Goal: Task Accomplishment & Management: Use online tool/utility

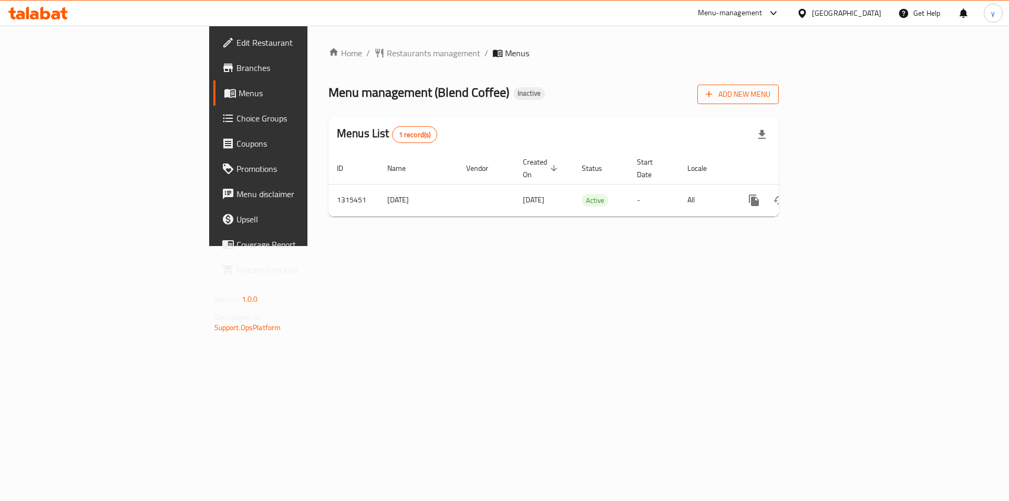
click at [500, 99] on icon "button" at bounding box center [709, 94] width 11 height 11
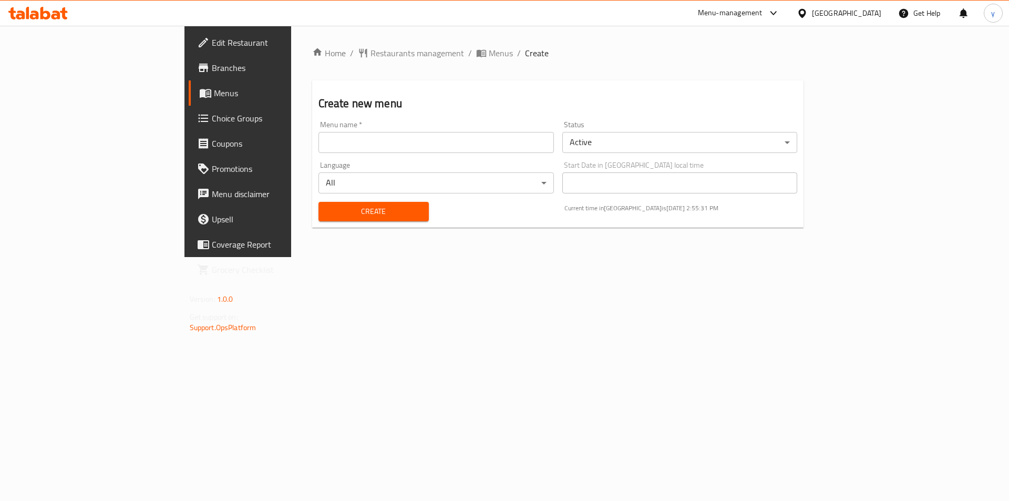
click at [448, 142] on input "text" at bounding box center [435, 142] width 235 height 21
type input "2/10/2025"
click at [318, 219] on button "Create" at bounding box center [373, 211] width 110 height 19
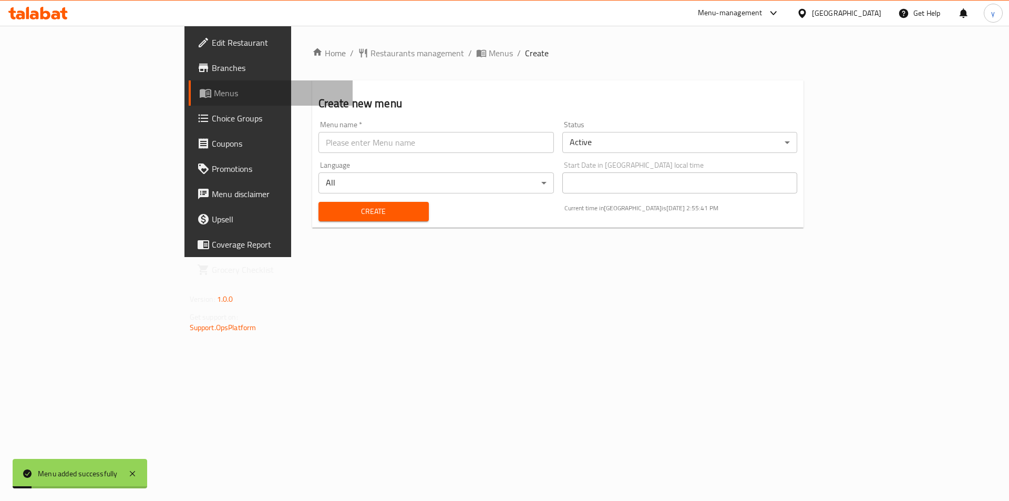
click at [214, 99] on span "Menus" at bounding box center [279, 93] width 131 height 13
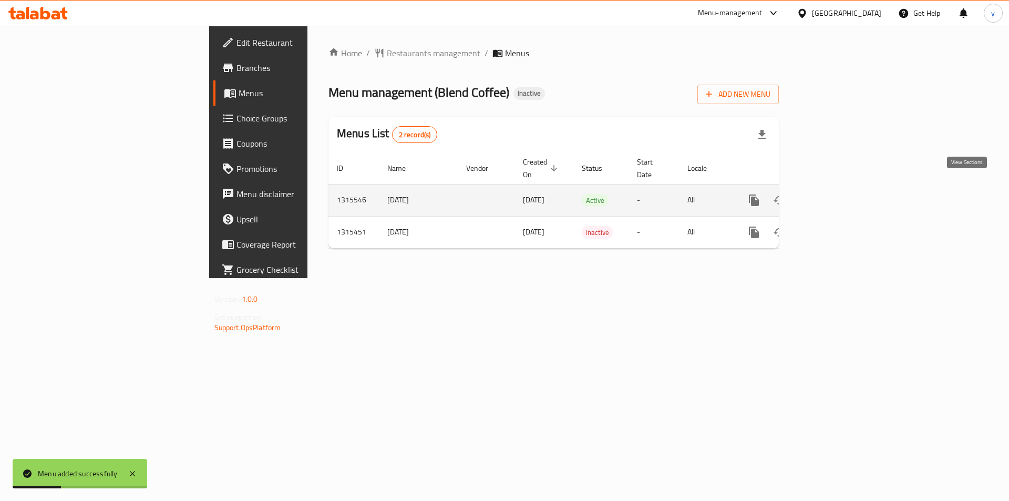
click at [500, 194] on icon "enhanced table" at bounding box center [830, 200] width 13 height 13
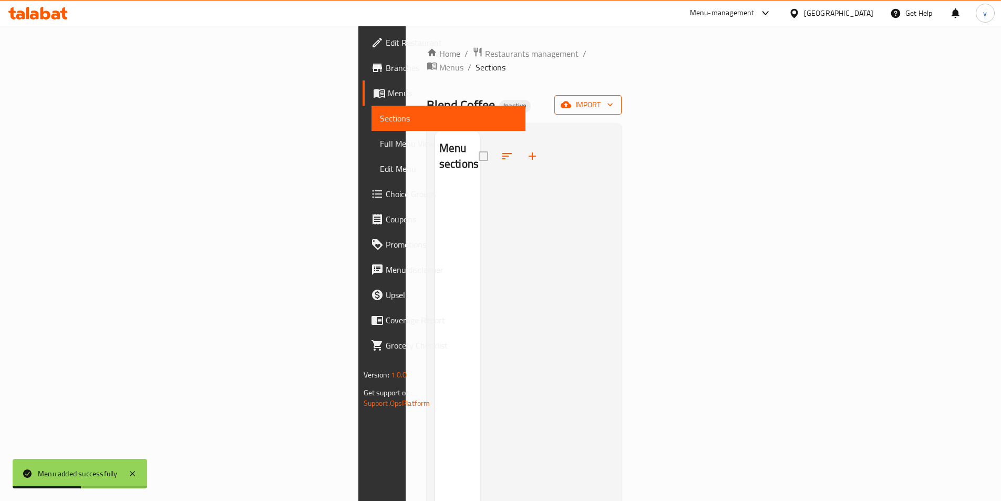
click at [500, 98] on span "import" at bounding box center [588, 104] width 50 height 13
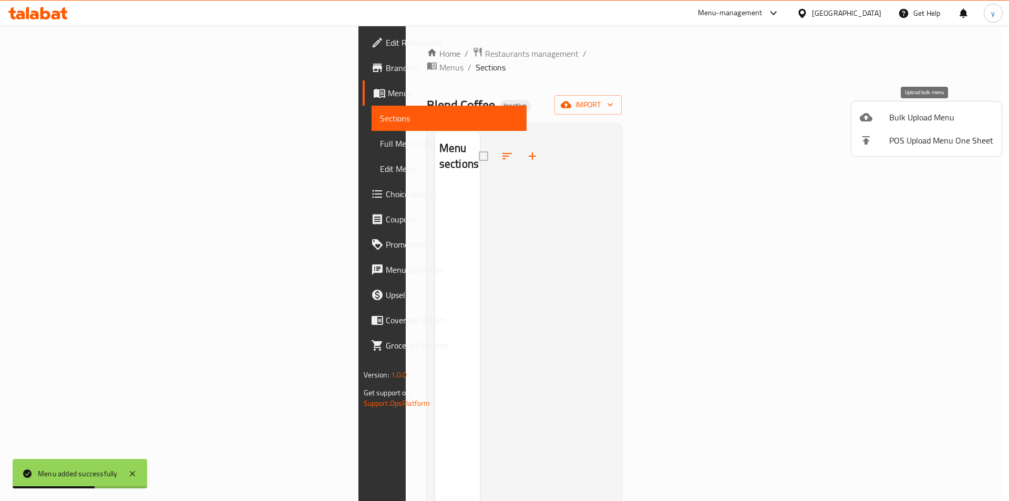
click at [500, 120] on span "Bulk Upload Menu" at bounding box center [941, 117] width 104 height 13
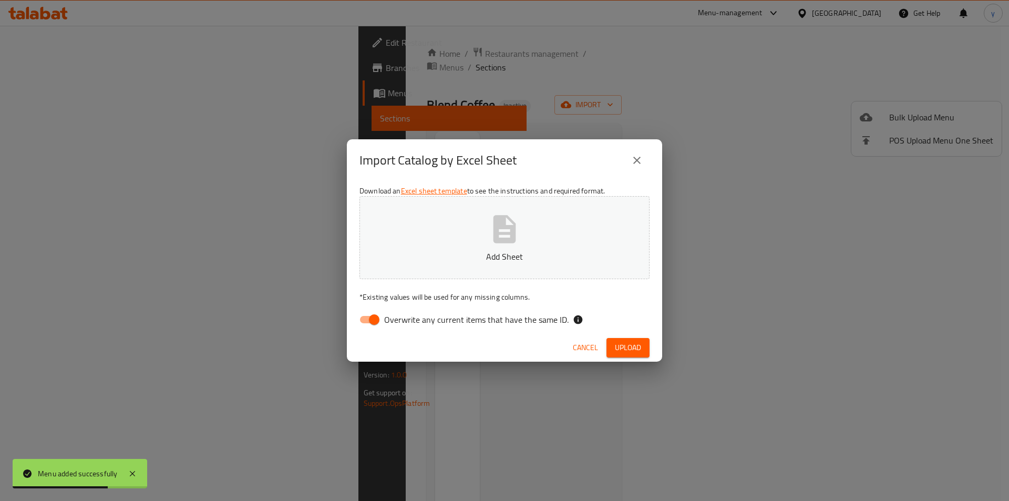
click at [365, 318] on input "Overwrite any current items that have the same ID." at bounding box center [374, 320] width 60 height 20
checkbox input "false"
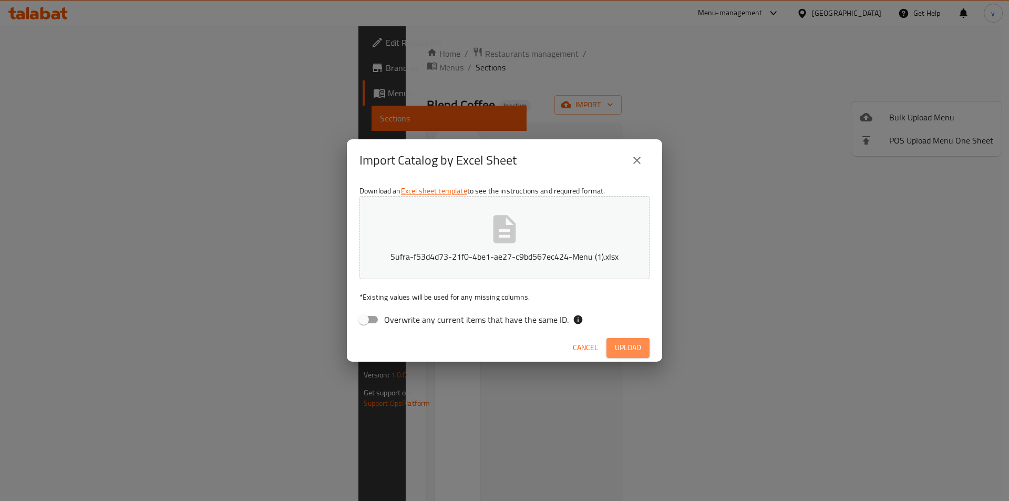
click at [500, 346] on span "Upload" at bounding box center [628, 347] width 26 height 13
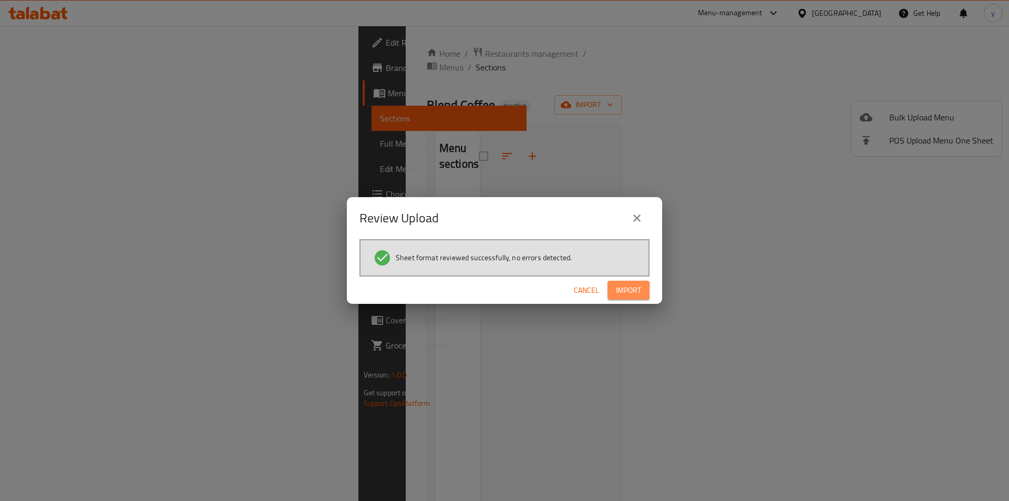
click at [500, 290] on span "Import" at bounding box center [628, 290] width 25 height 13
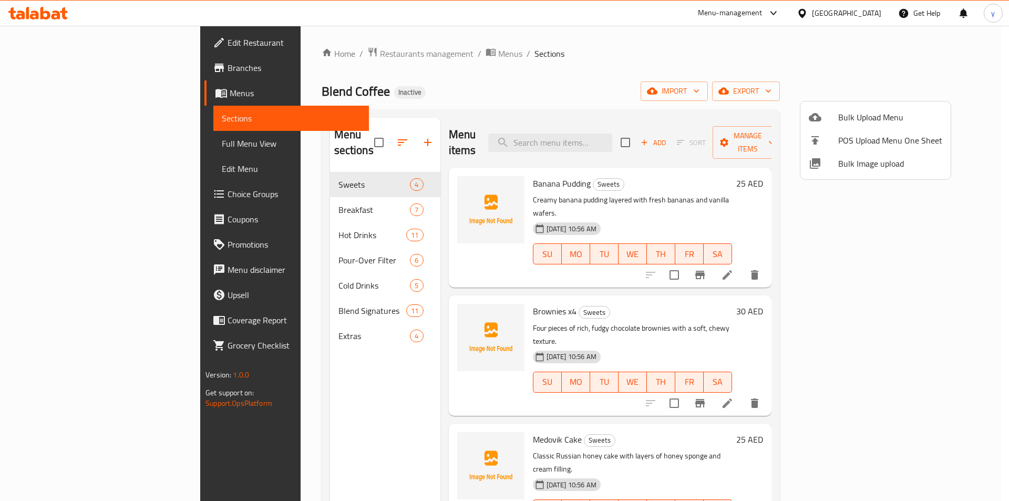
click at [71, 142] on div at bounding box center [504, 250] width 1009 height 501
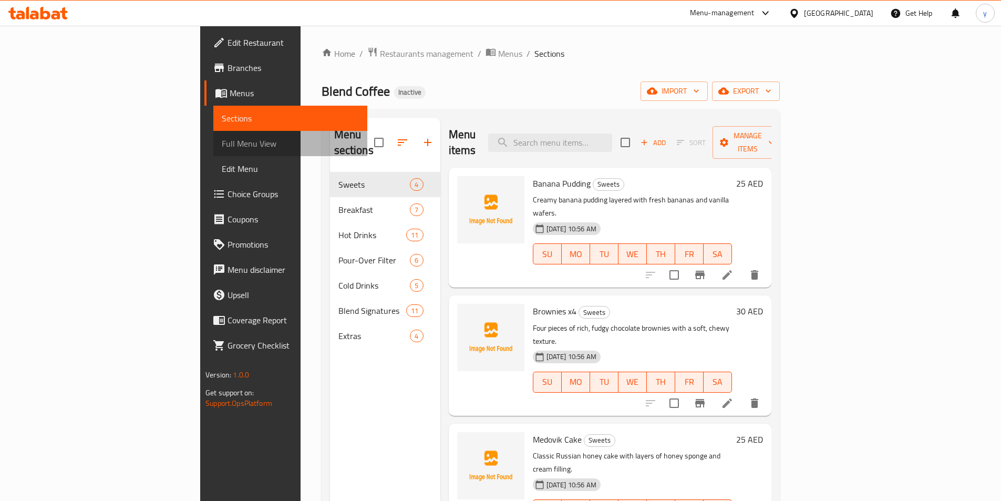
click at [222, 142] on span "Full Menu View" at bounding box center [290, 143] width 137 height 13
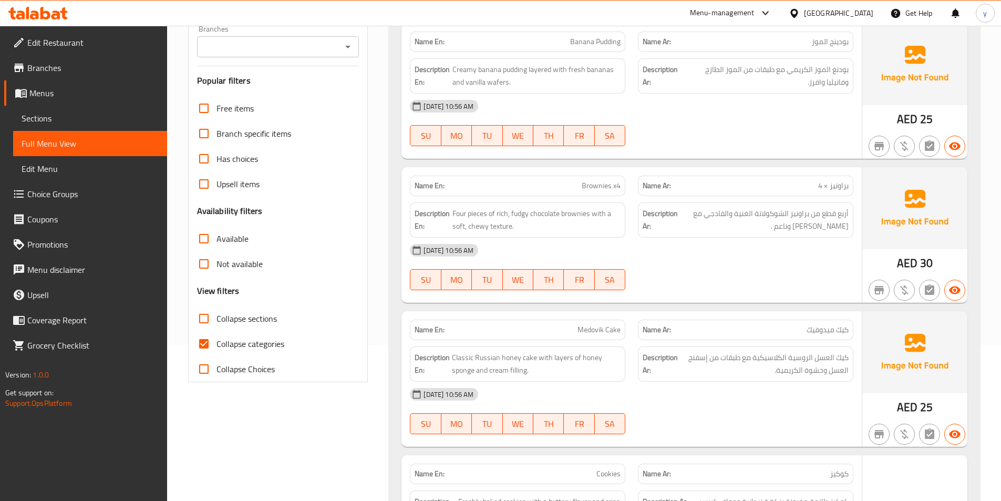
scroll to position [158, 0]
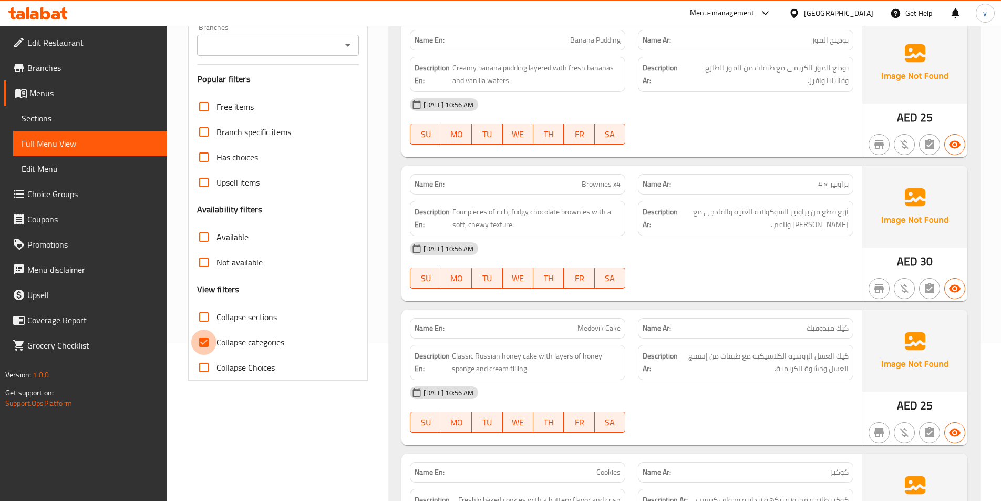
click at [208, 340] on input "Collapse categories" at bounding box center [203, 342] width 25 height 25
checkbox input "false"
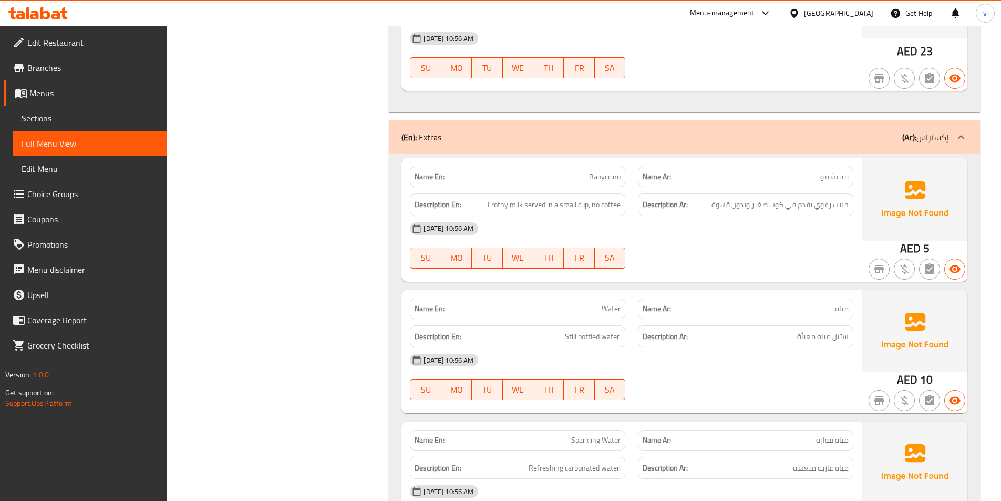
scroll to position [0, 0]
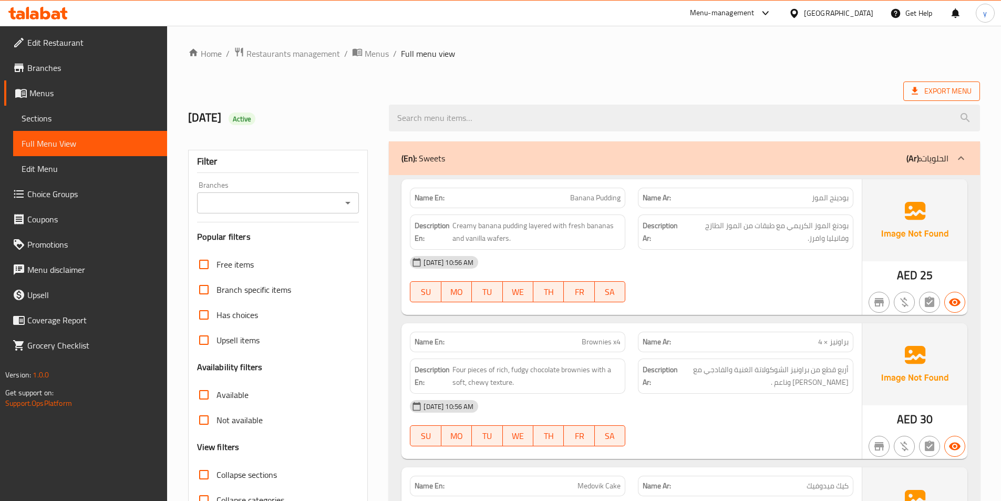
click at [500, 95] on span "Export Menu" at bounding box center [942, 91] width 60 height 13
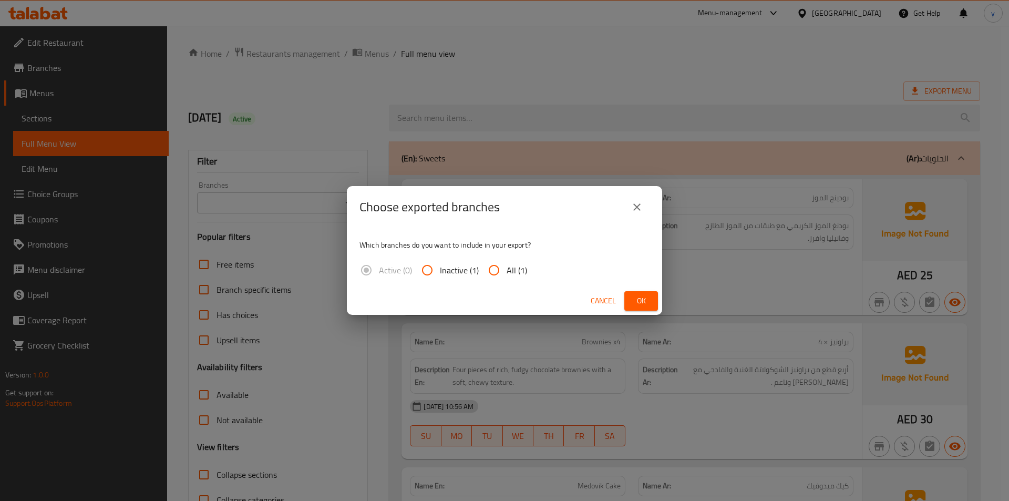
click at [500, 272] on span "All (1)" at bounding box center [517, 270] width 20 height 13
click at [500, 272] on input "All (1)" at bounding box center [493, 270] width 25 height 25
radio input "true"
click at [500, 294] on span "Ok" at bounding box center [641, 300] width 17 height 13
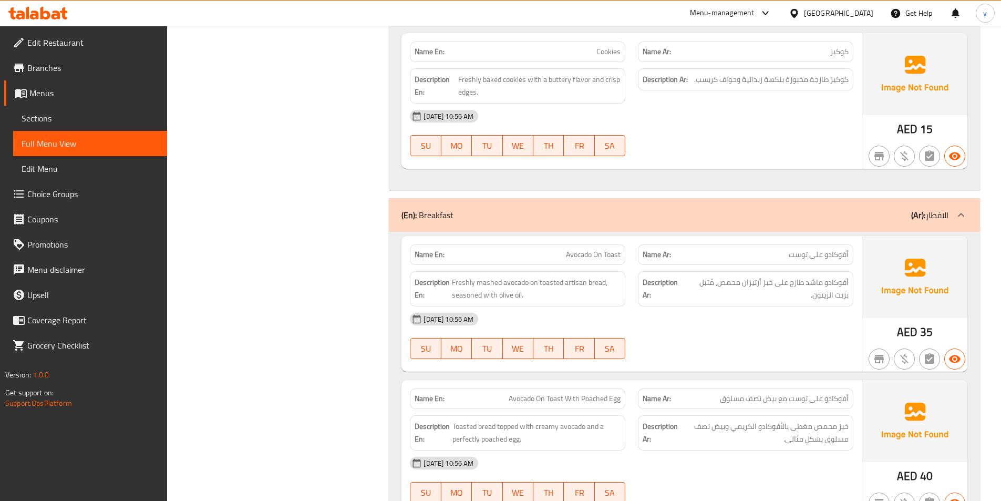
scroll to position [683, 0]
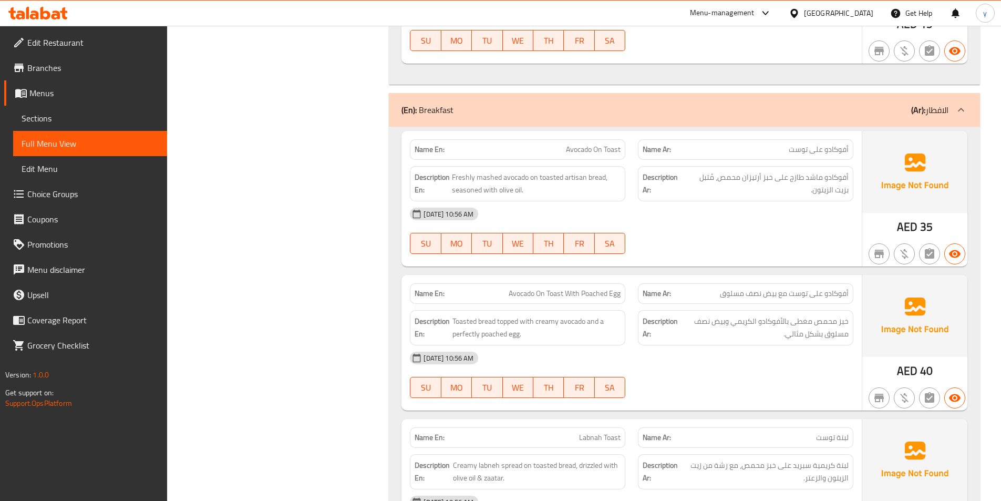
click at [40, 12] on icon at bounding box center [45, 13] width 10 height 13
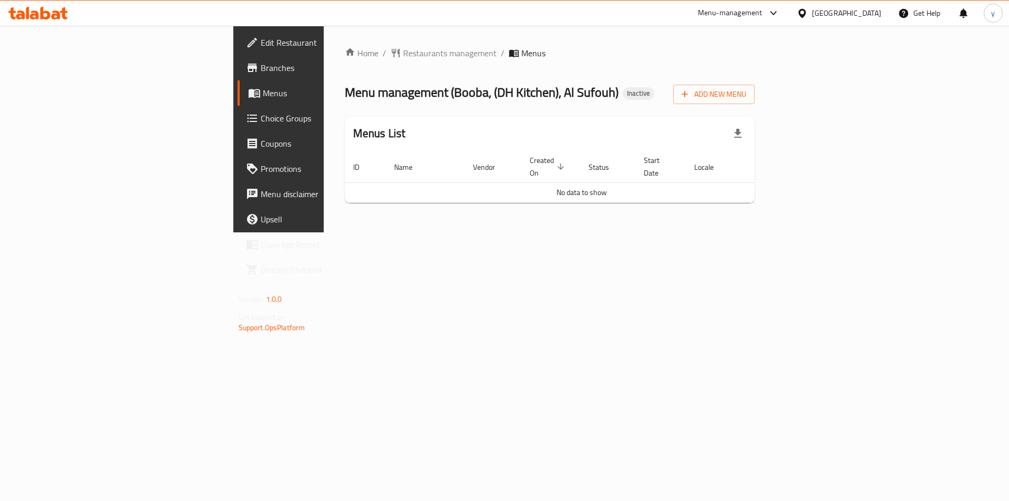
click at [261, 65] on span "Branches" at bounding box center [327, 67] width 133 height 13
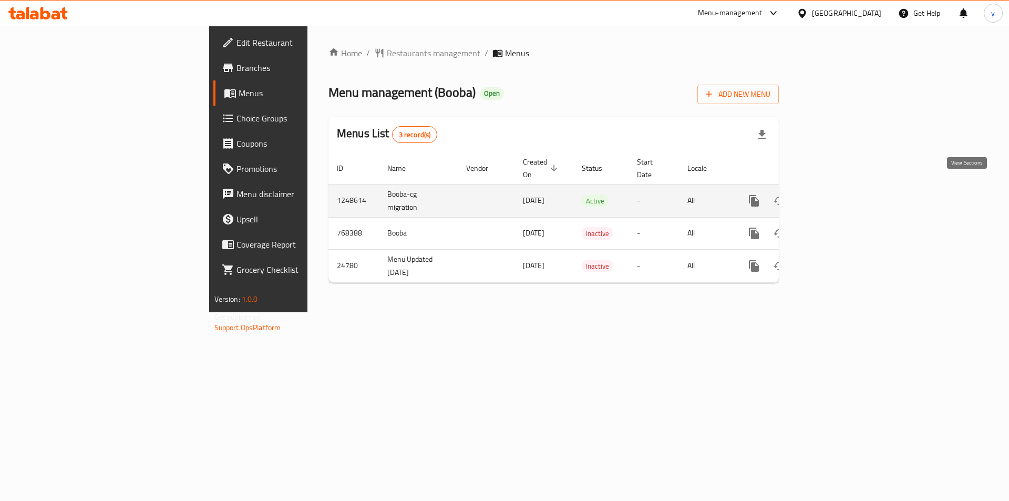
click at [836, 194] on icon "enhanced table" at bounding box center [830, 200] width 13 height 13
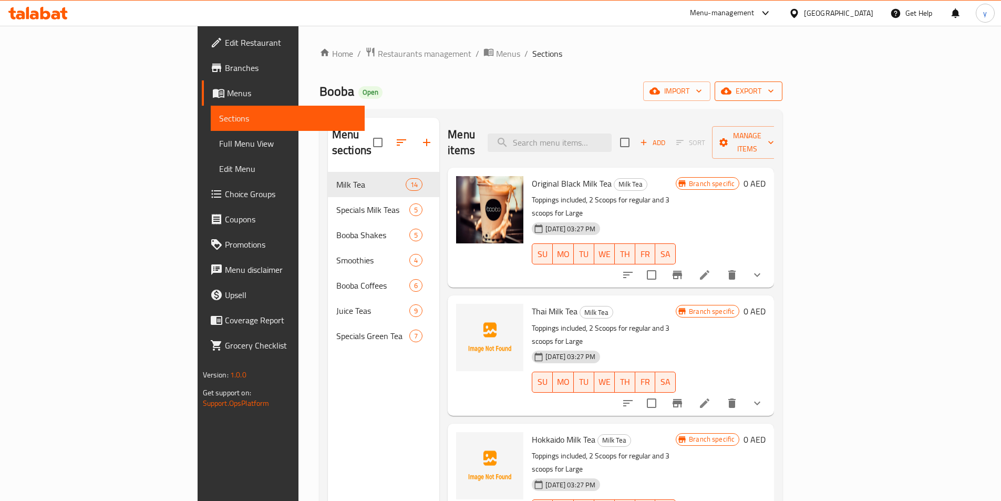
click at [774, 86] on span "export" at bounding box center [748, 91] width 51 height 13
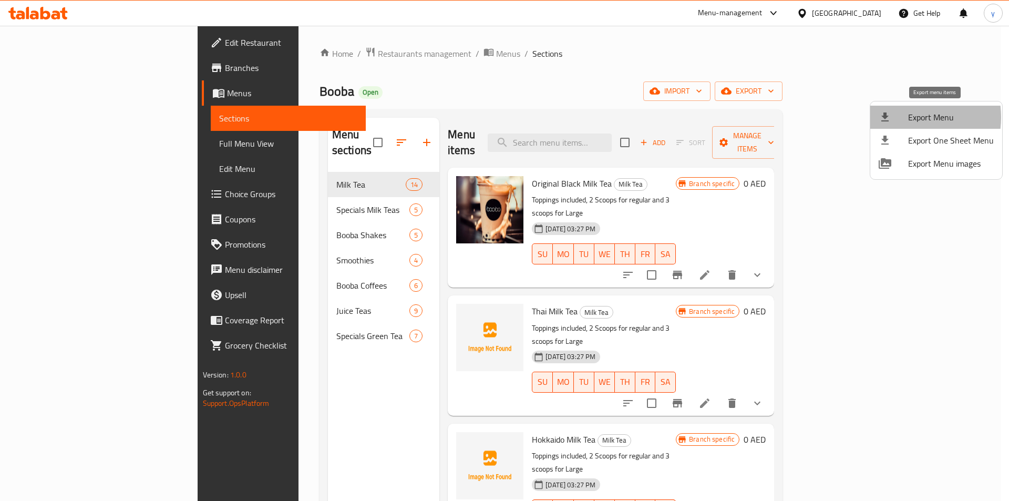
click at [900, 117] on div at bounding box center [893, 117] width 29 height 13
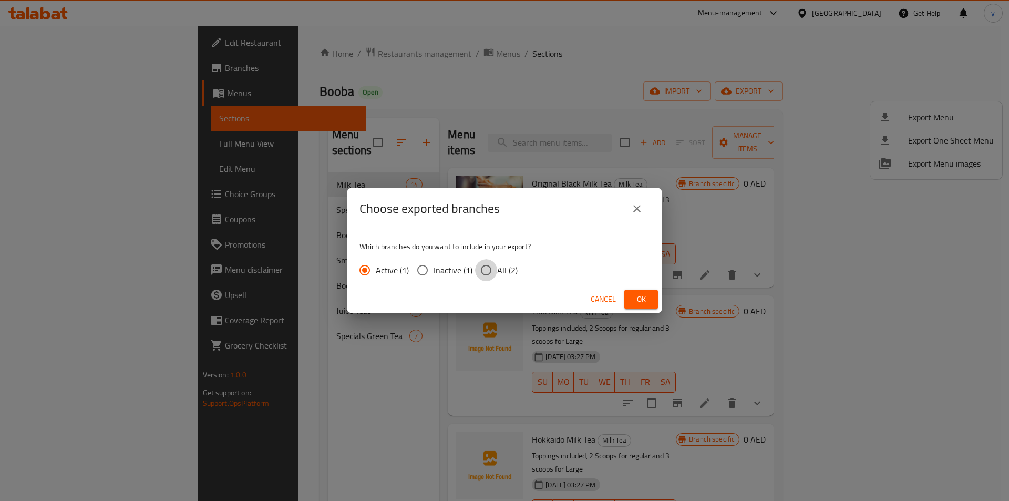
click at [485, 271] on input "All (2)" at bounding box center [486, 270] width 22 height 22
radio input "true"
click at [642, 300] on span "Ok" at bounding box center [641, 299] width 17 height 13
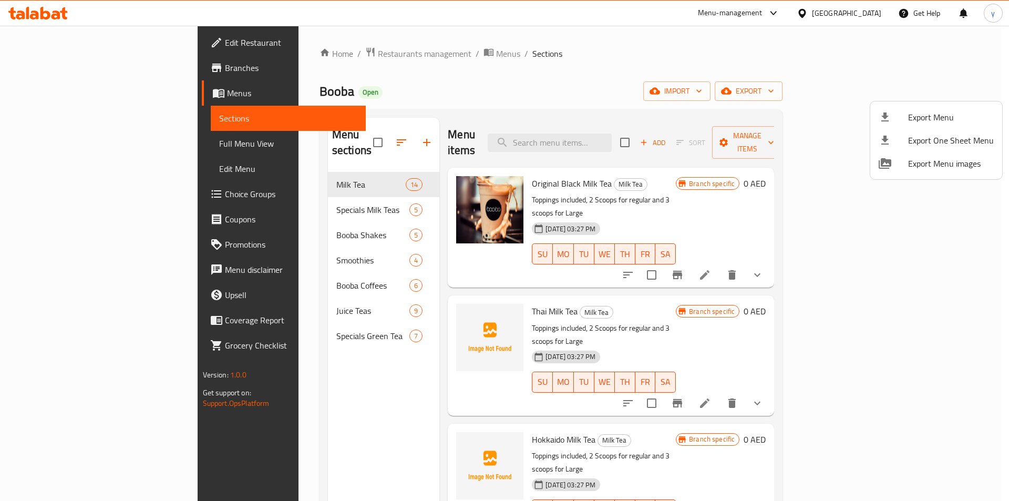
click at [46, 40] on div at bounding box center [504, 250] width 1009 height 501
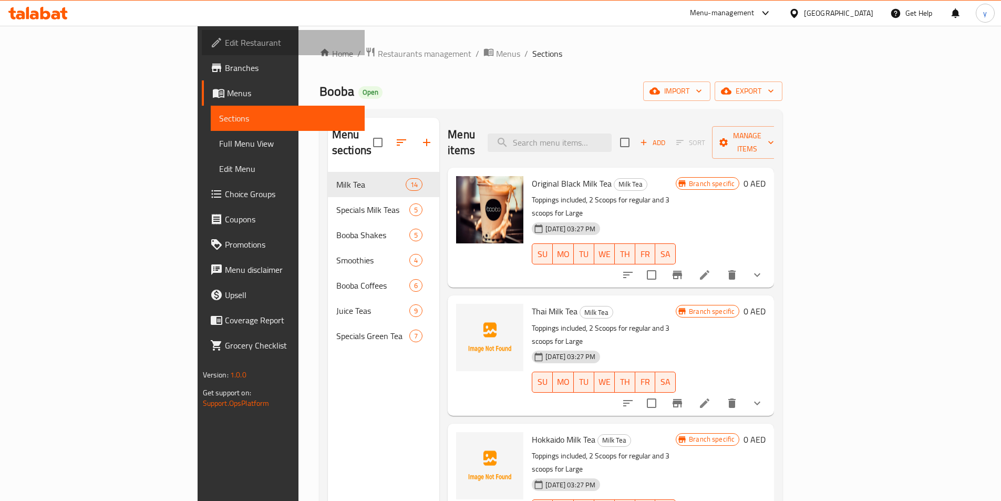
click at [225, 41] on span "Edit Restaurant" at bounding box center [290, 42] width 131 height 13
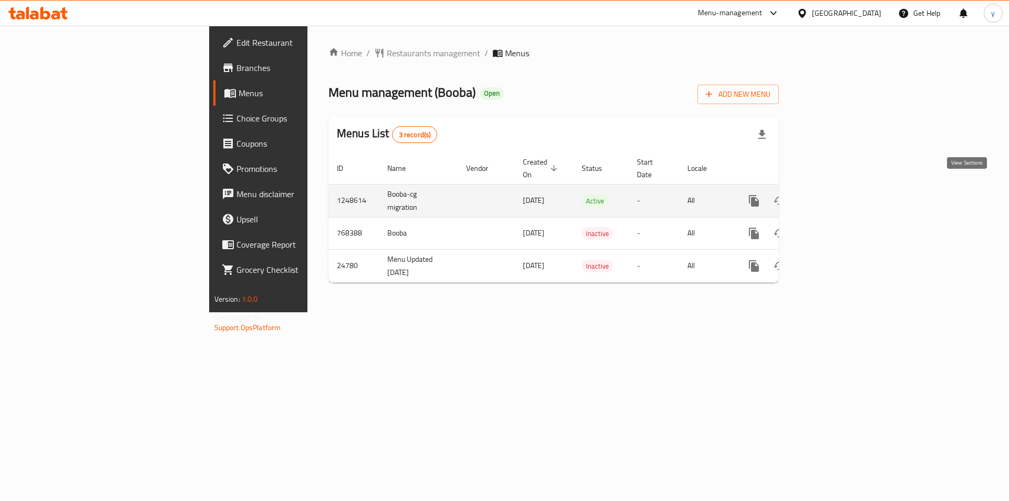
click at [836, 194] on icon "enhanced table" at bounding box center [830, 200] width 13 height 13
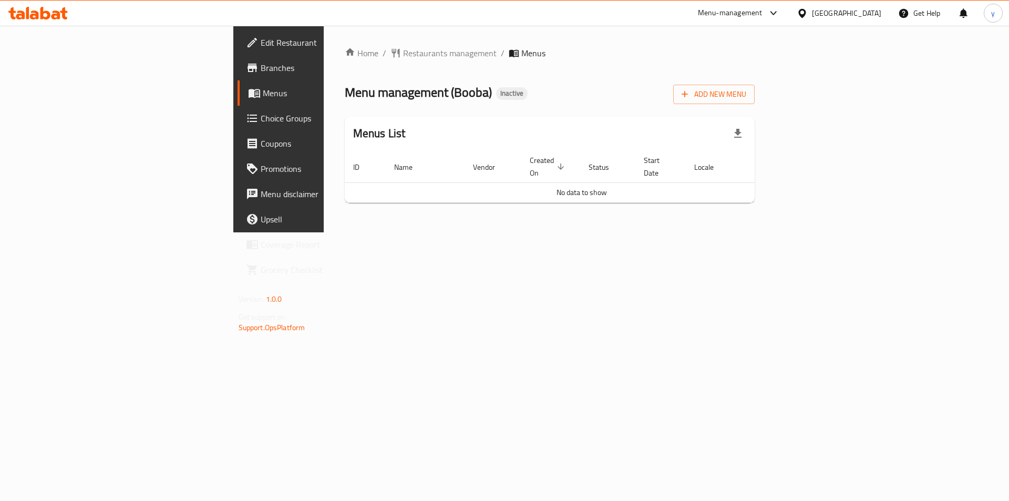
click at [261, 69] on span "Branches" at bounding box center [327, 67] width 133 height 13
click at [746, 99] on span "Add New Menu" at bounding box center [714, 94] width 65 height 13
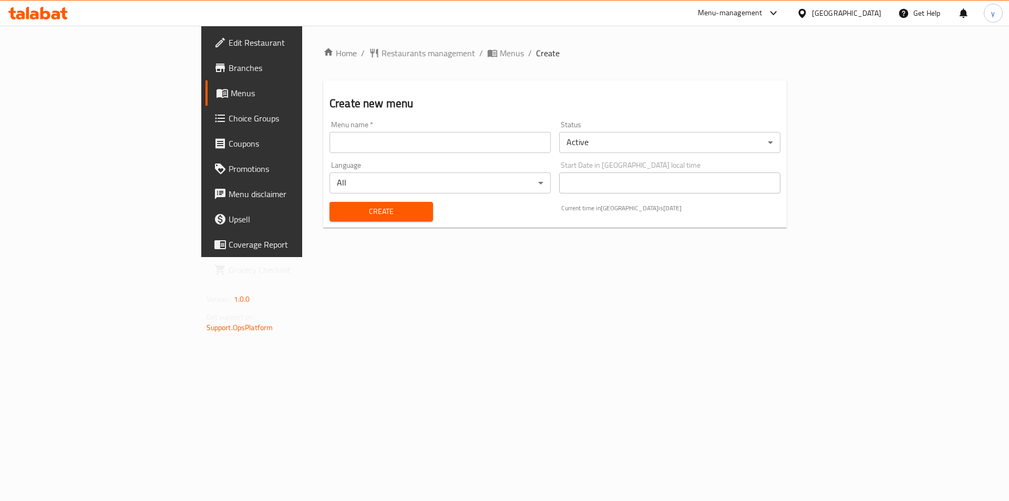
click at [418, 145] on input "text" at bounding box center [440, 142] width 221 height 21
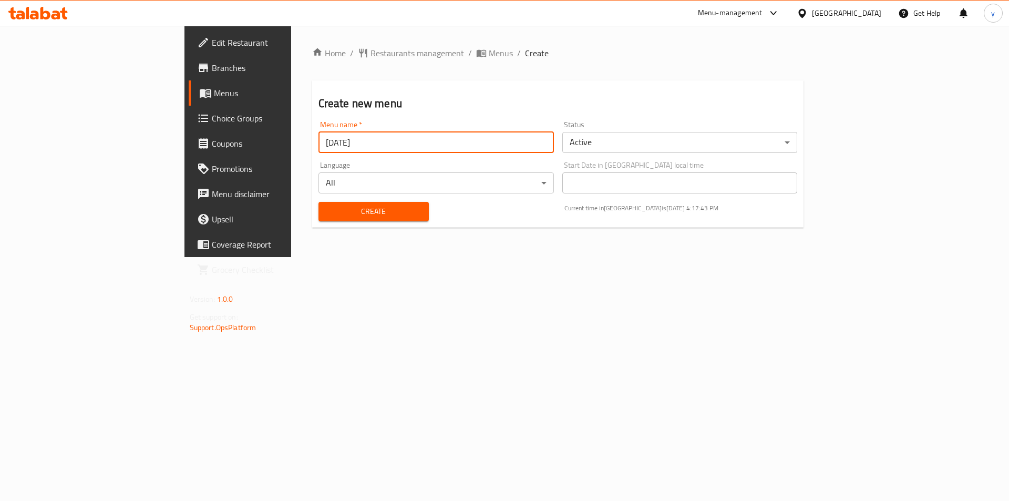
type input "[DATE]"
click at [334, 205] on span "Create" at bounding box center [374, 211] width 94 height 13
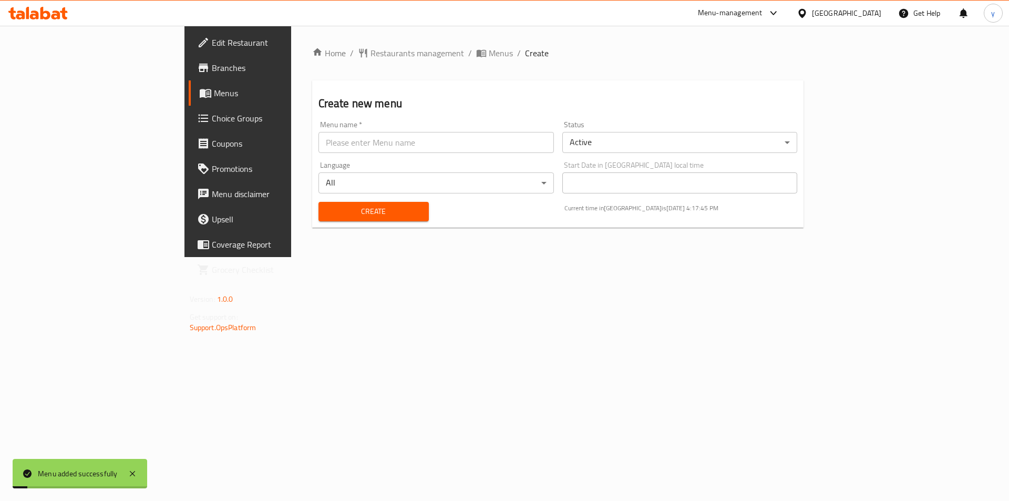
click at [214, 88] on span "Menus" at bounding box center [279, 93] width 131 height 13
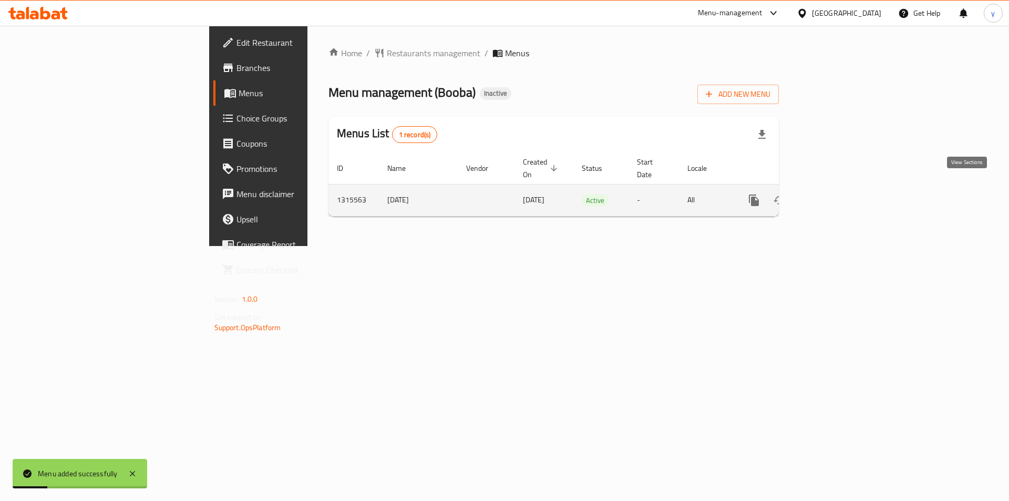
click at [836, 194] on icon "enhanced table" at bounding box center [830, 200] width 13 height 13
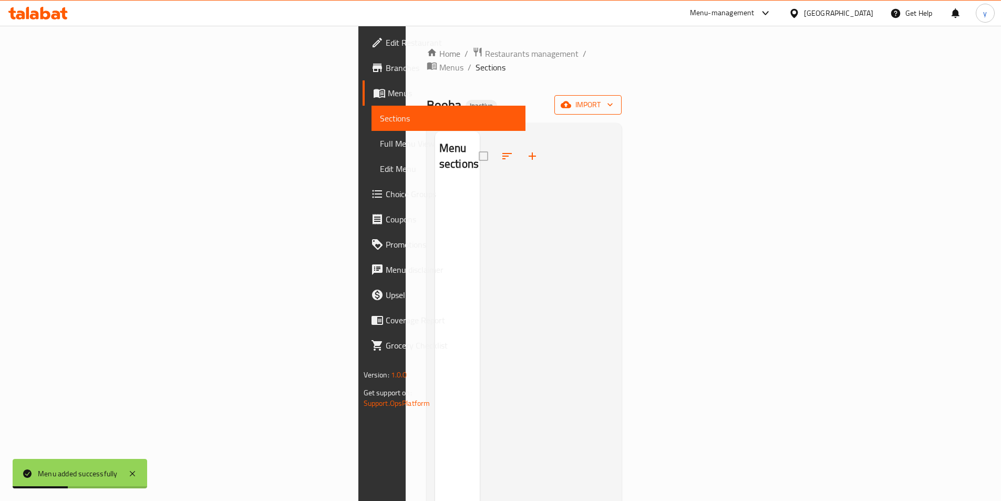
click at [622, 98] on button "import" at bounding box center [587, 104] width 67 height 19
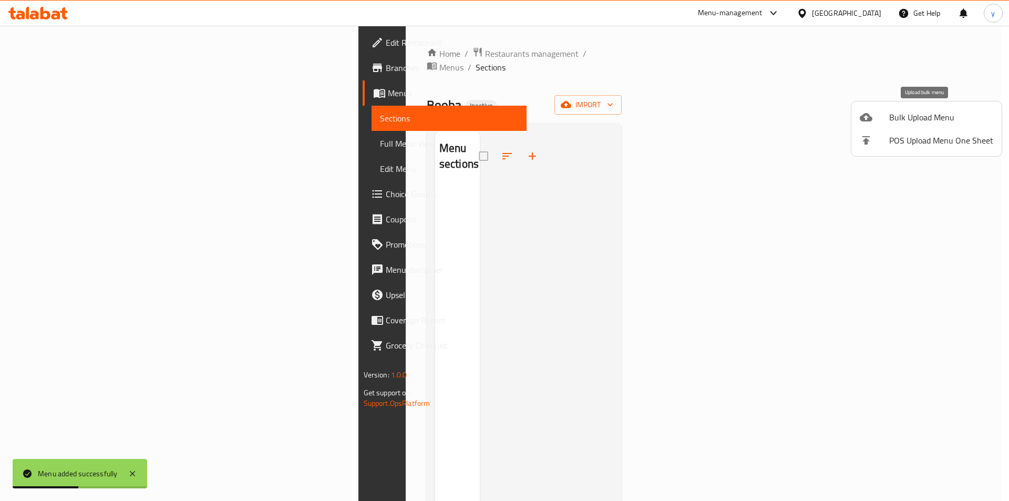
click at [908, 114] on span "Bulk Upload Menu" at bounding box center [941, 117] width 104 height 13
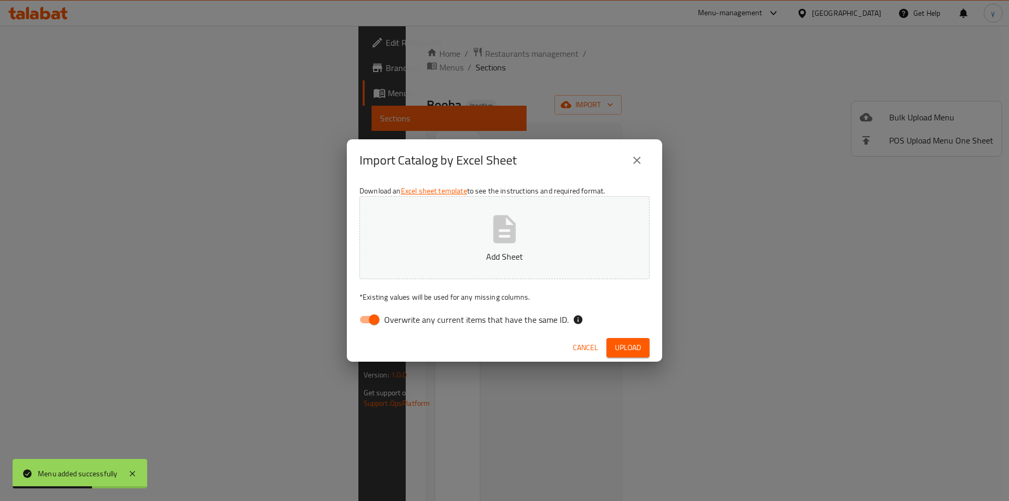
click at [358, 317] on input "Overwrite any current items that have the same ID." at bounding box center [374, 320] width 60 height 20
checkbox input "false"
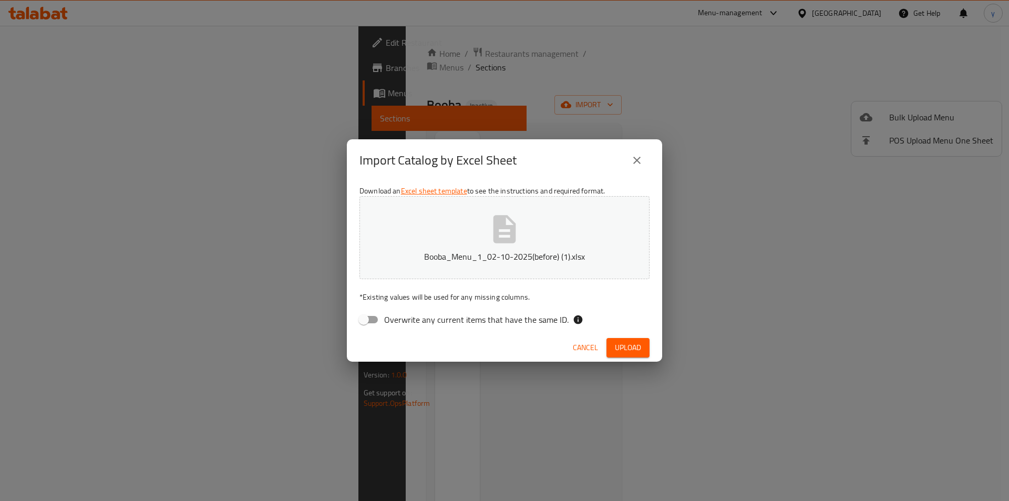
click at [619, 346] on span "Upload" at bounding box center [628, 347] width 26 height 13
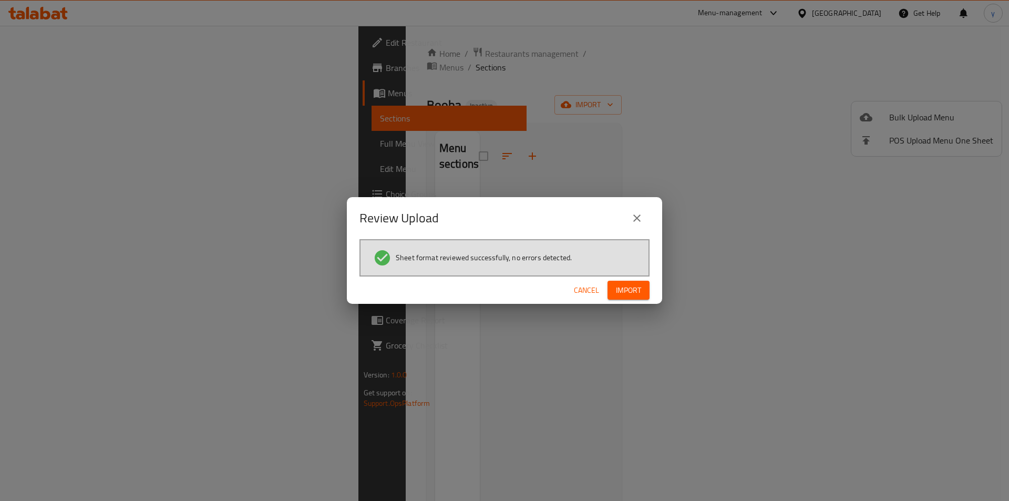
click at [641, 285] on button "Import" at bounding box center [629, 290] width 42 height 19
click at [634, 289] on span "Import" at bounding box center [628, 290] width 25 height 13
click at [621, 296] on span "Import" at bounding box center [628, 290] width 25 height 13
click at [633, 213] on icon "close" at bounding box center [637, 218] width 13 height 13
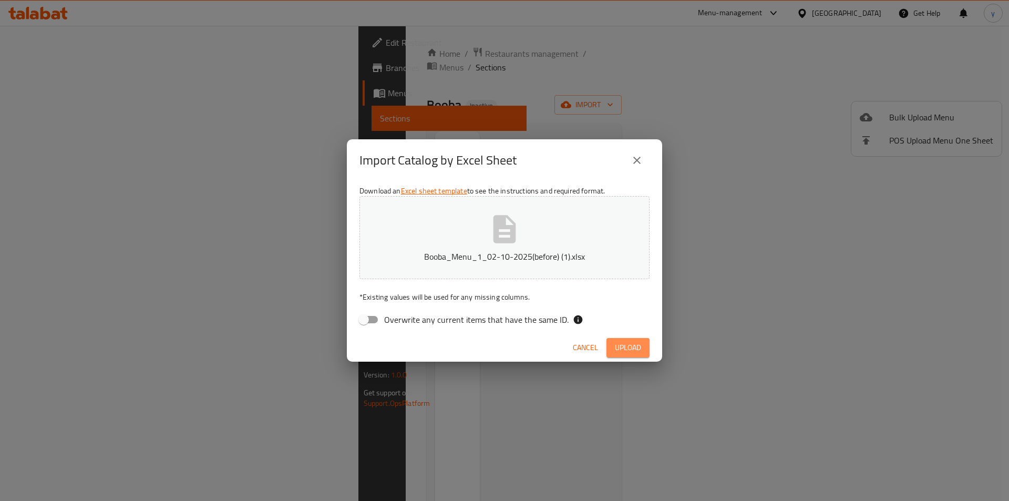
click at [639, 349] on span "Upload" at bounding box center [628, 347] width 26 height 13
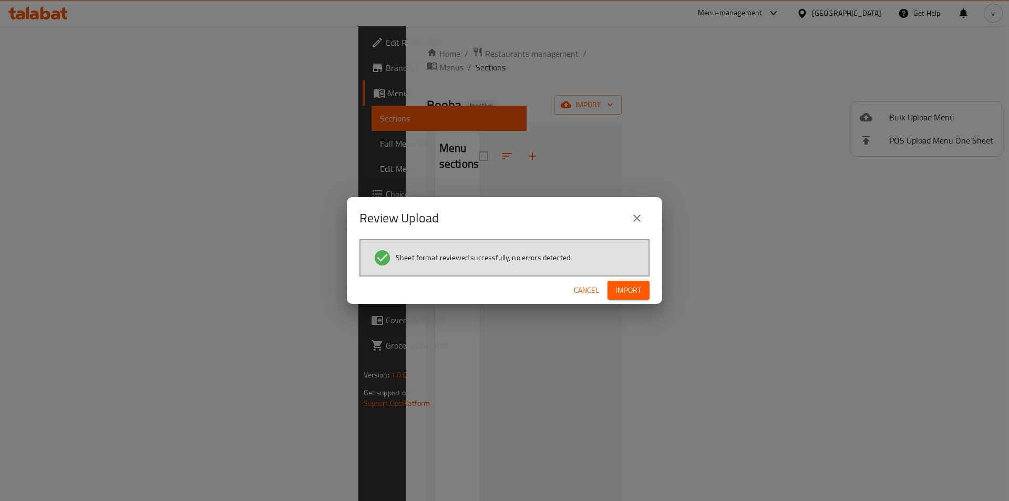
click at [623, 291] on span "Import" at bounding box center [628, 290] width 25 height 13
click at [628, 292] on span "Import" at bounding box center [628, 290] width 25 height 13
click at [640, 214] on icon "close" at bounding box center [637, 218] width 13 height 13
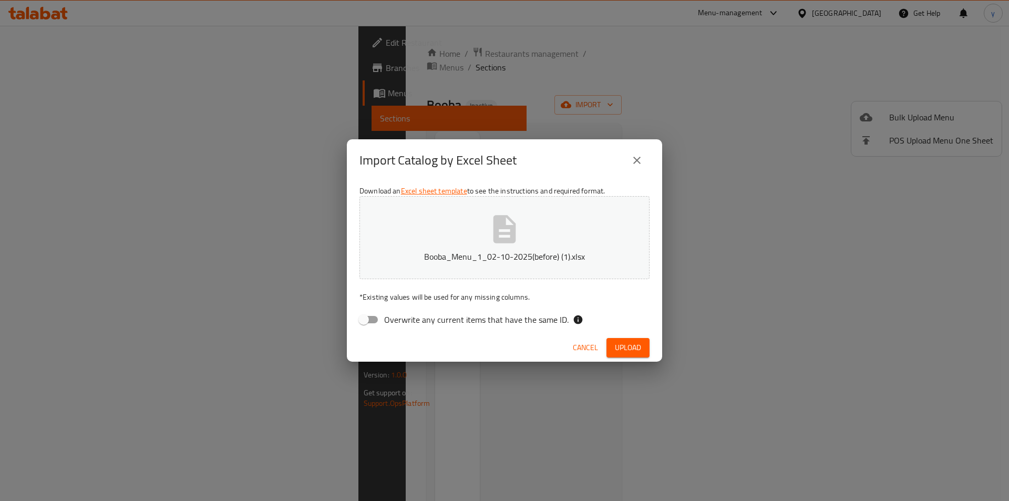
click at [635, 152] on button "close" at bounding box center [636, 160] width 25 height 25
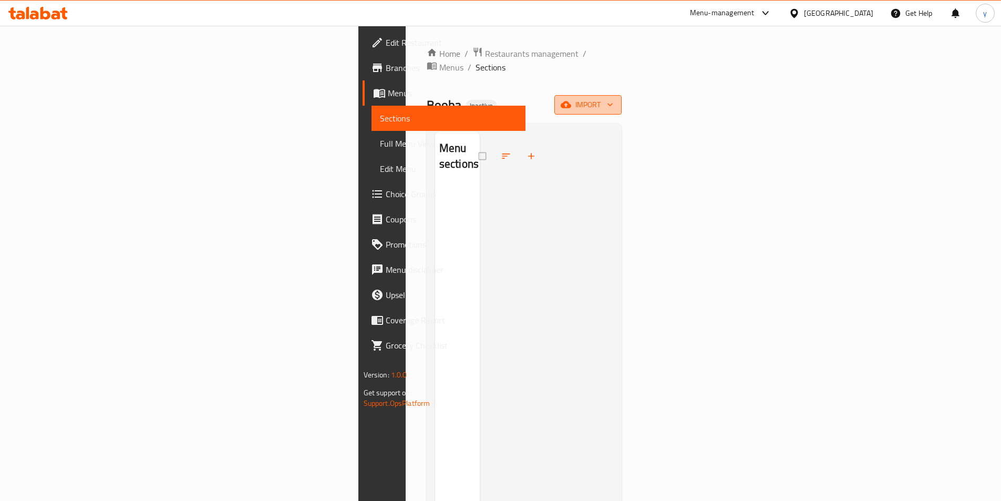
click at [613, 98] on span "import" at bounding box center [588, 104] width 50 height 13
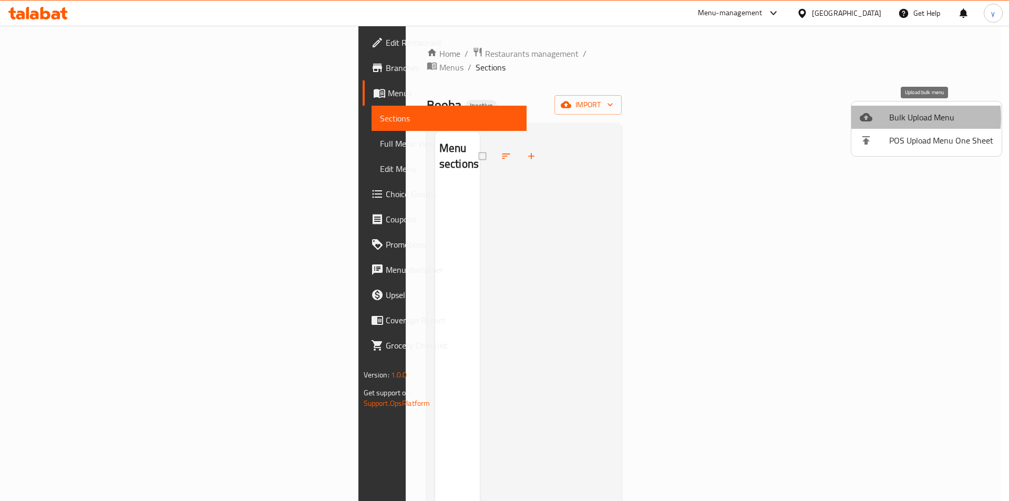
click at [891, 118] on span "Bulk Upload Menu" at bounding box center [941, 117] width 104 height 13
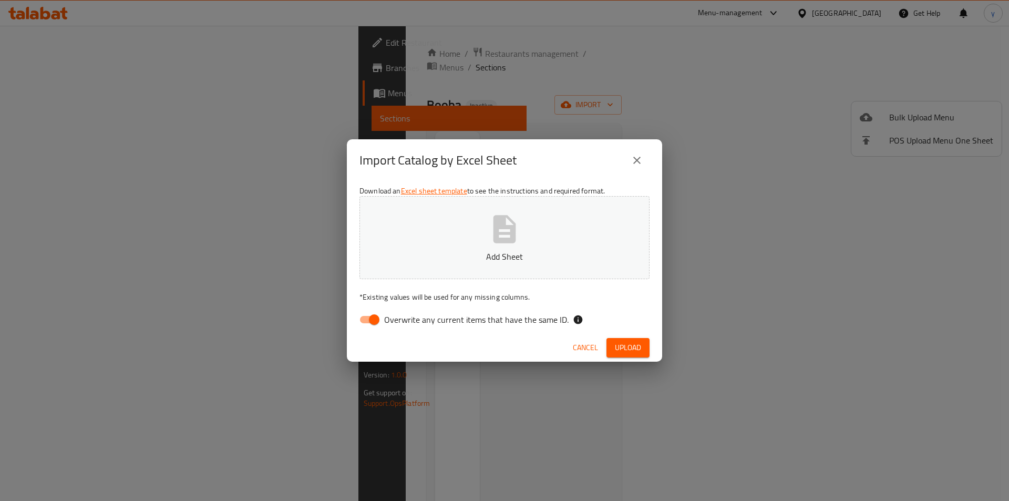
drag, startPoint x: 463, startPoint y: 300, endPoint x: 454, endPoint y: 318, distance: 20.2
click at [462, 302] on p "* Existing values will be used for any missing columns." at bounding box center [504, 297] width 290 height 11
click at [452, 318] on span "Overwrite any current items that have the same ID." at bounding box center [476, 319] width 184 height 13
click at [404, 318] on input "Overwrite any current items that have the same ID." at bounding box center [374, 320] width 60 height 20
checkbox input "false"
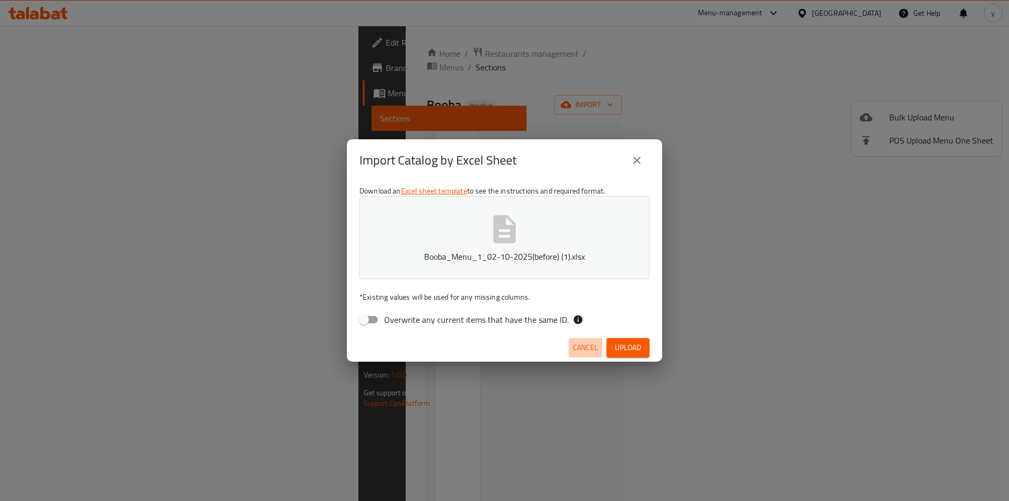
click at [599, 355] on button "Cancel" at bounding box center [586, 347] width 34 height 19
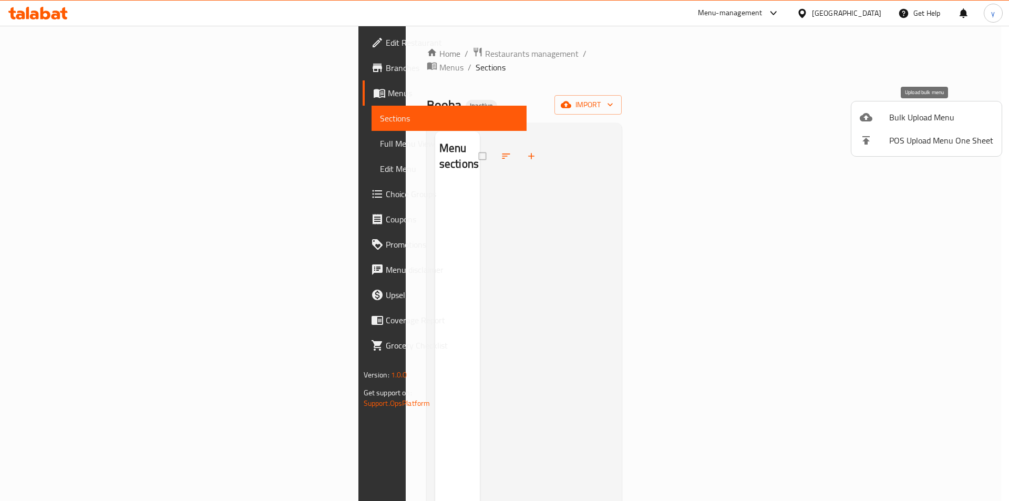
click at [904, 121] on span "Bulk Upload Menu" at bounding box center [941, 117] width 104 height 13
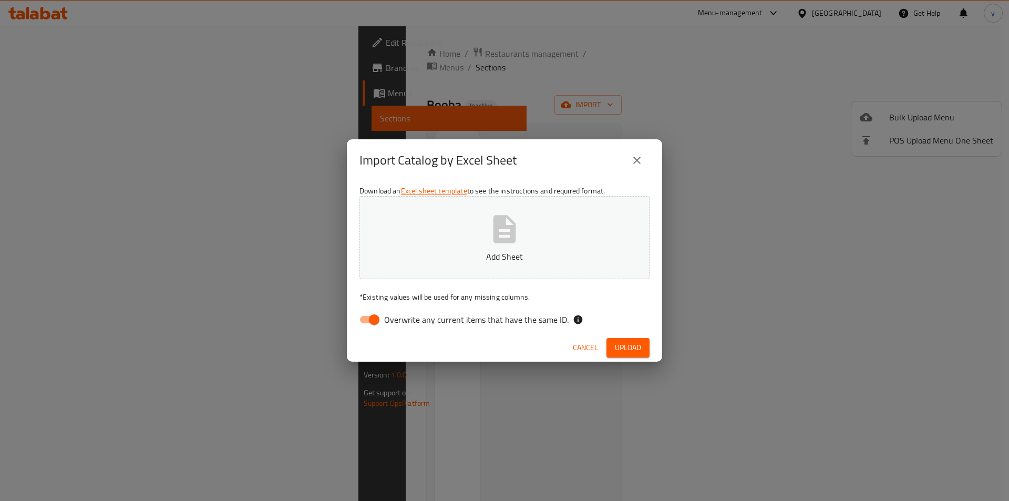
click at [474, 321] on span "Overwrite any current items that have the same ID." at bounding box center [476, 319] width 184 height 13
click at [404, 321] on input "Overwrite any current items that have the same ID." at bounding box center [374, 320] width 60 height 20
checkbox input "false"
click at [626, 353] on span "Upload" at bounding box center [628, 347] width 26 height 13
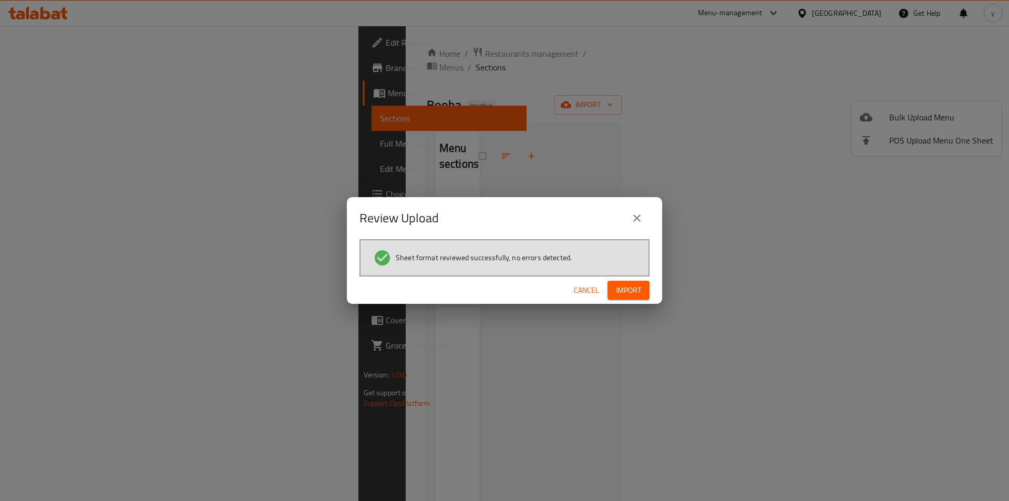
click at [655, 282] on div "Cancel Import" at bounding box center [504, 290] width 315 height 28
click at [646, 287] on button "Import" at bounding box center [629, 290] width 42 height 19
click at [577, 289] on span "Cancel" at bounding box center [586, 290] width 25 height 13
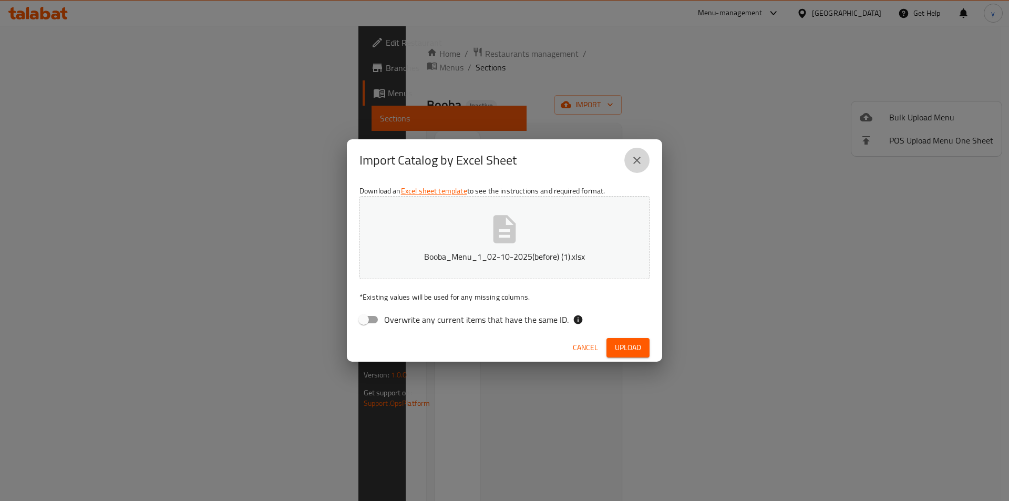
click at [643, 158] on button "close" at bounding box center [636, 160] width 25 height 25
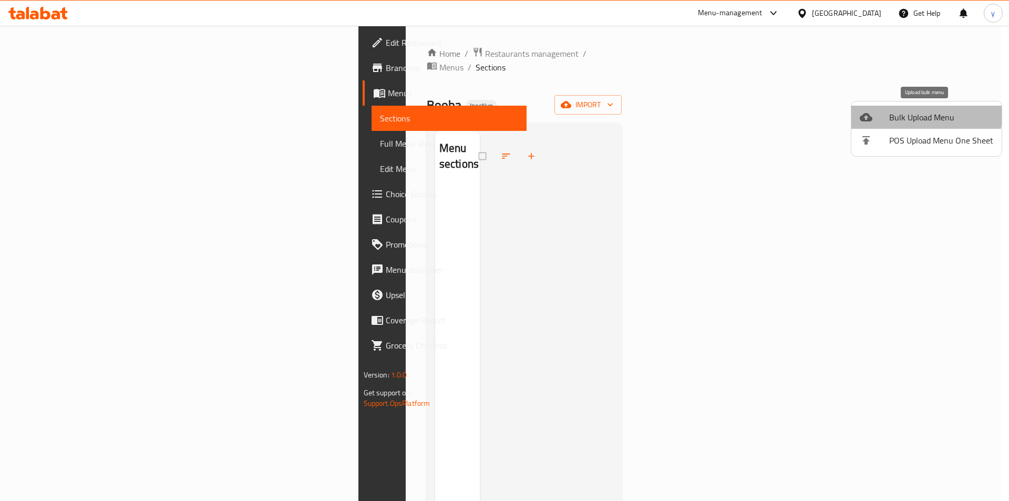
click at [922, 112] on span "Bulk Upload Menu" at bounding box center [941, 117] width 104 height 13
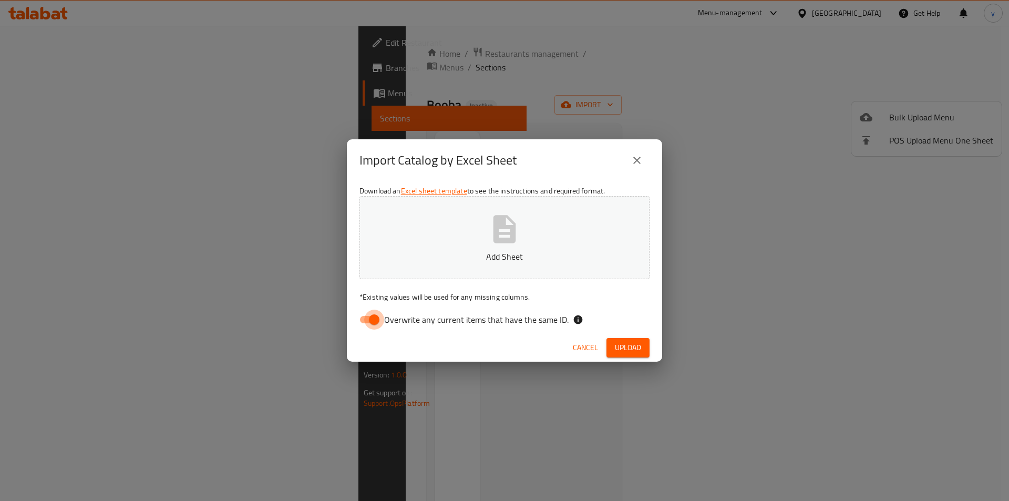
click at [364, 314] on input "Overwrite any current items that have the same ID." at bounding box center [374, 320] width 60 height 20
checkbox input "false"
click at [619, 341] on span "Upload" at bounding box center [628, 347] width 26 height 13
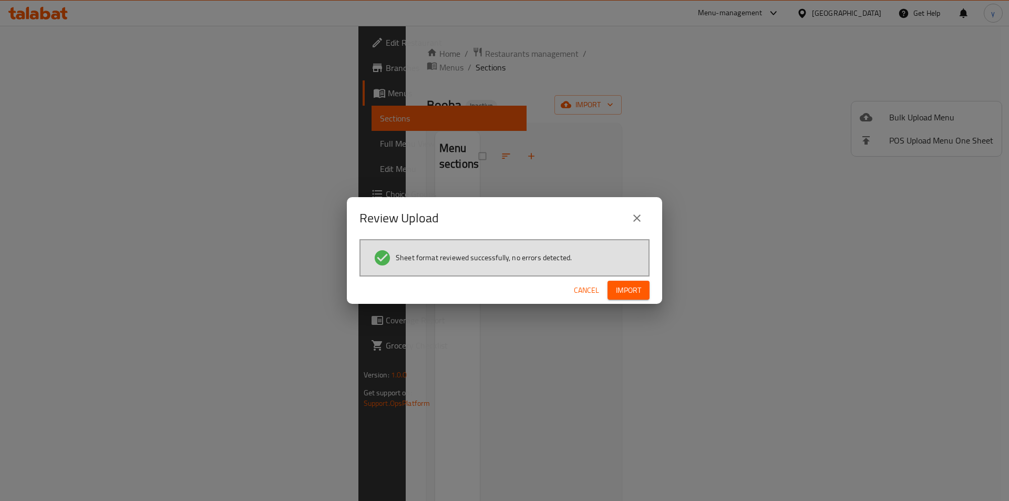
click at [632, 294] on span "Import" at bounding box center [628, 290] width 25 height 13
click at [638, 218] on icon "close" at bounding box center [637, 218] width 13 height 13
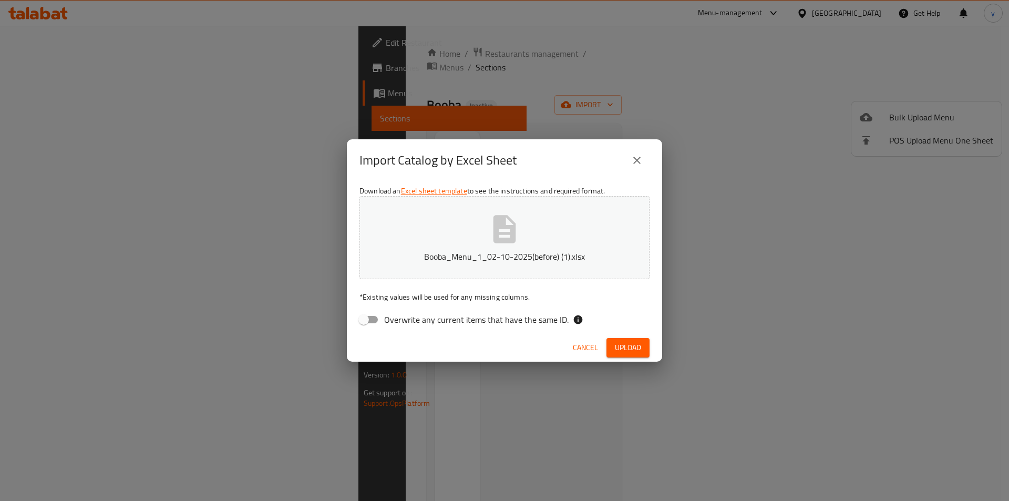
click at [639, 167] on button "close" at bounding box center [636, 160] width 25 height 25
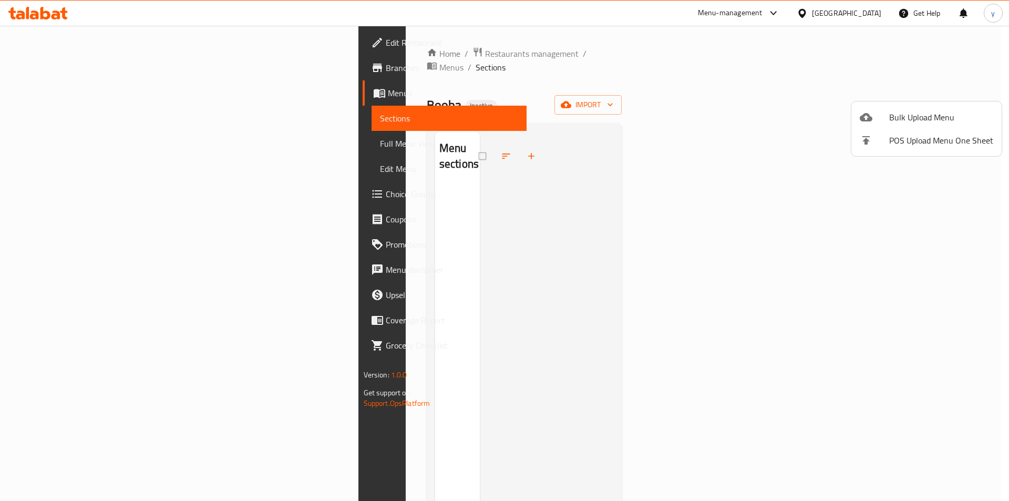
click at [907, 114] on span "Bulk Upload Menu" at bounding box center [941, 117] width 104 height 13
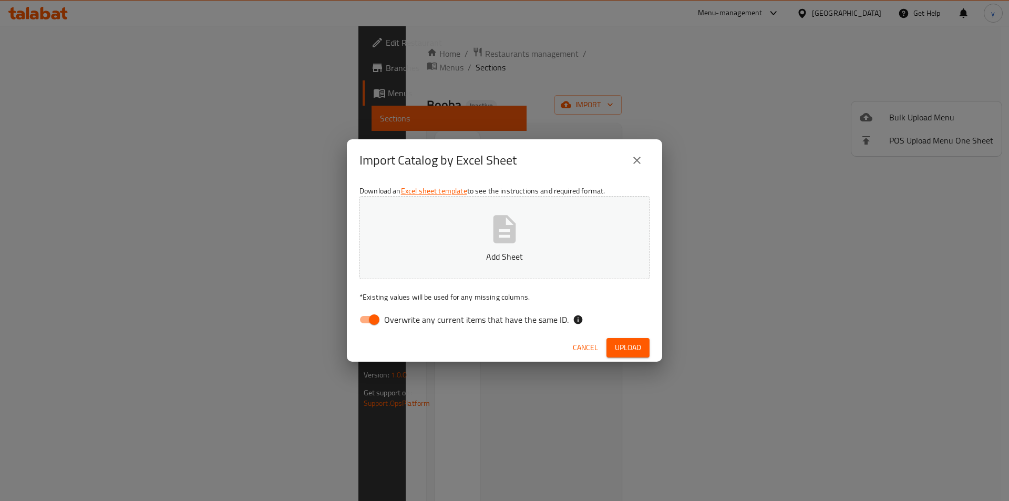
click at [368, 323] on input "Overwrite any current items that have the same ID." at bounding box center [374, 320] width 60 height 20
checkbox input "false"
click at [628, 346] on span "Upload" at bounding box center [628, 347] width 26 height 13
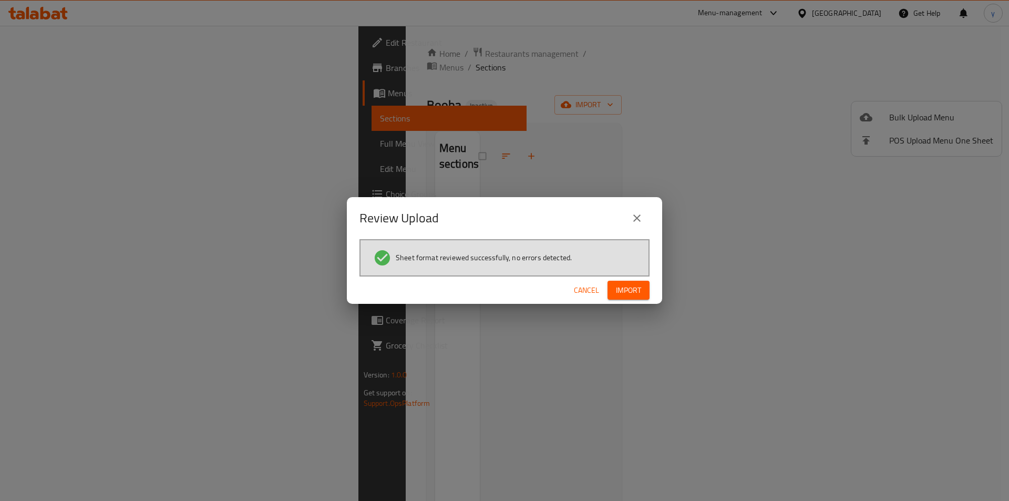
click at [616, 287] on span "Import" at bounding box center [628, 290] width 25 height 13
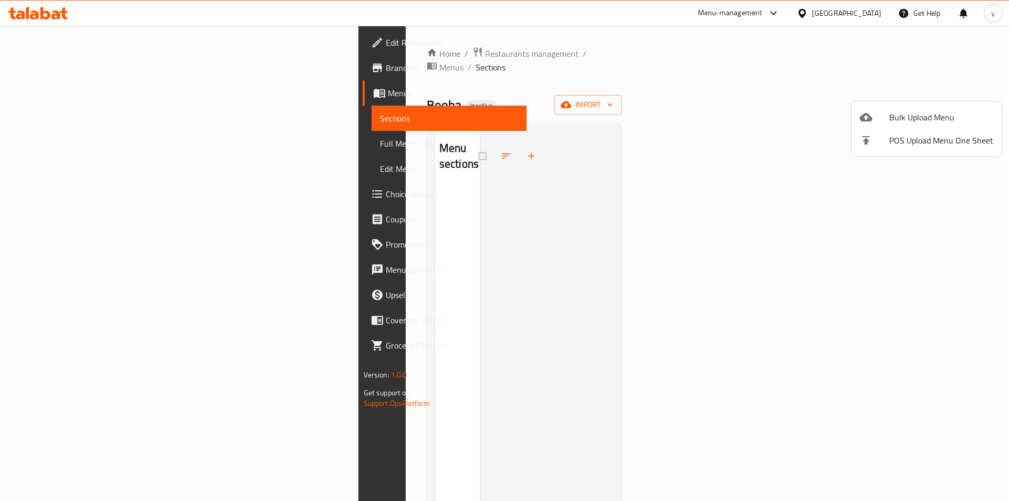
click at [127, 122] on div at bounding box center [504, 250] width 1009 height 501
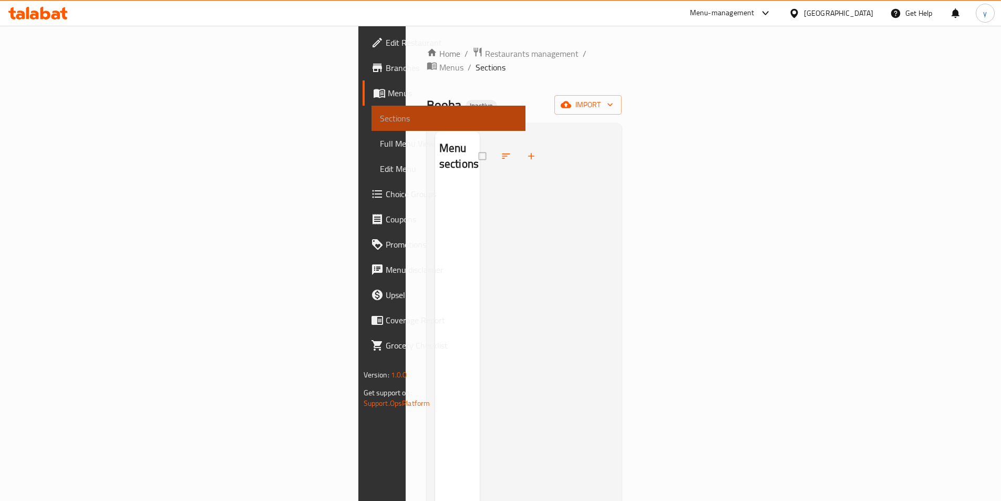
click at [380, 123] on span "Sections" at bounding box center [448, 118] width 137 height 13
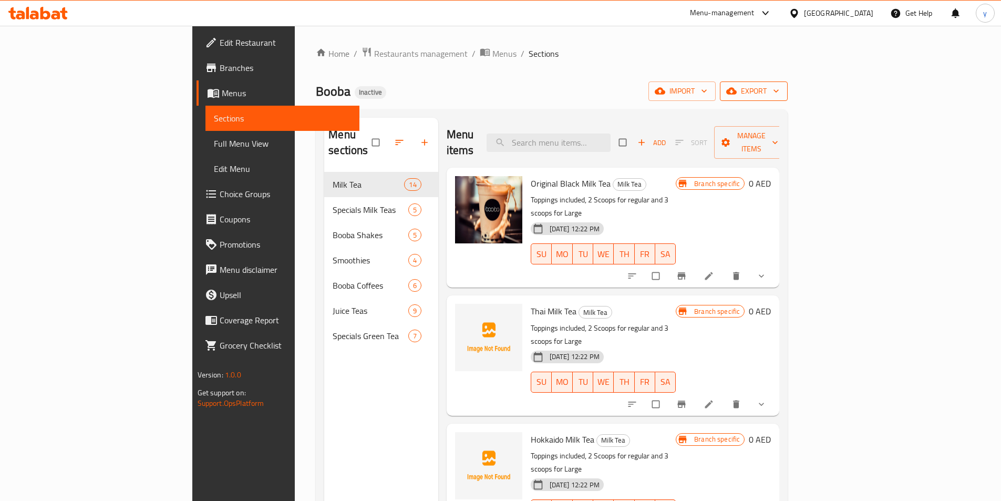
click at [779, 94] on span "export" at bounding box center [753, 91] width 51 height 13
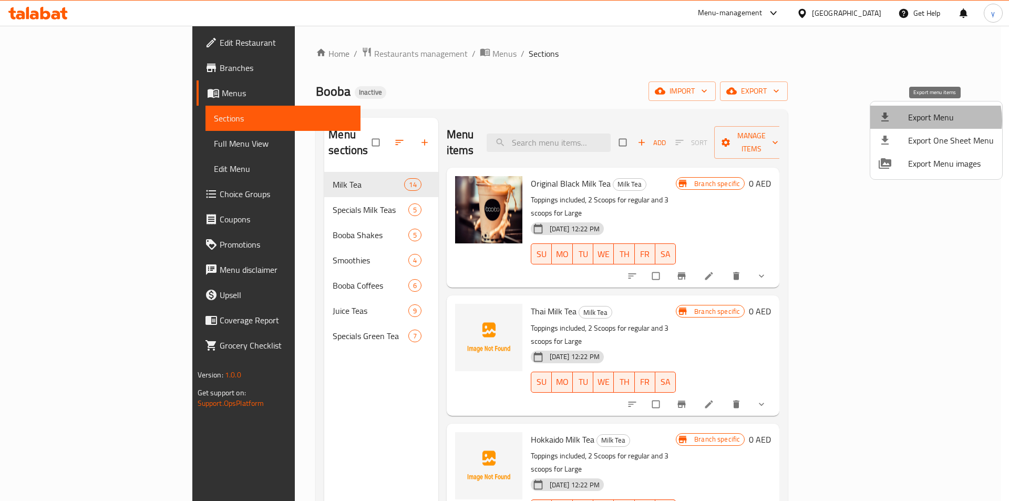
click at [925, 120] on span "Export Menu" at bounding box center [951, 117] width 86 height 13
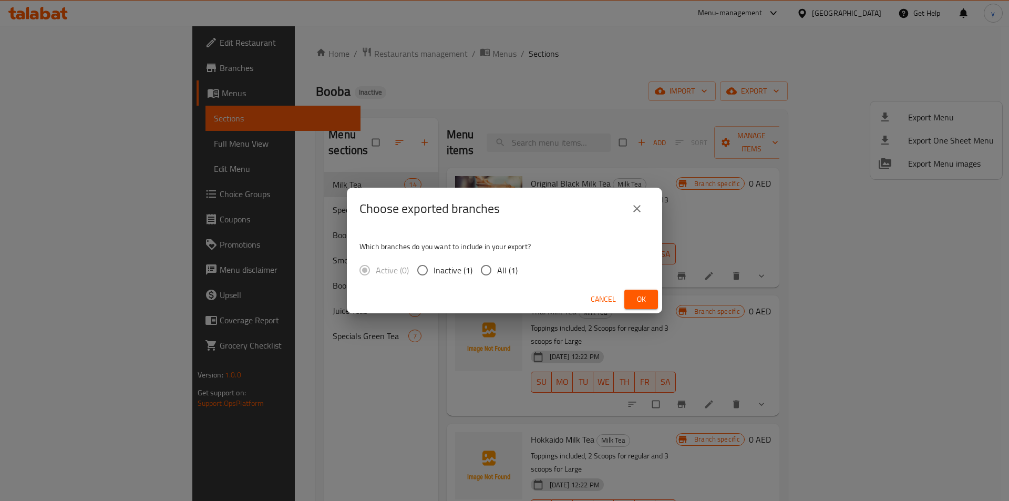
click at [493, 270] on input "All (1)" at bounding box center [486, 270] width 22 height 22
radio input "true"
click at [638, 300] on span "Ok" at bounding box center [641, 299] width 17 height 13
